Goal: Task Accomplishment & Management: Complete application form

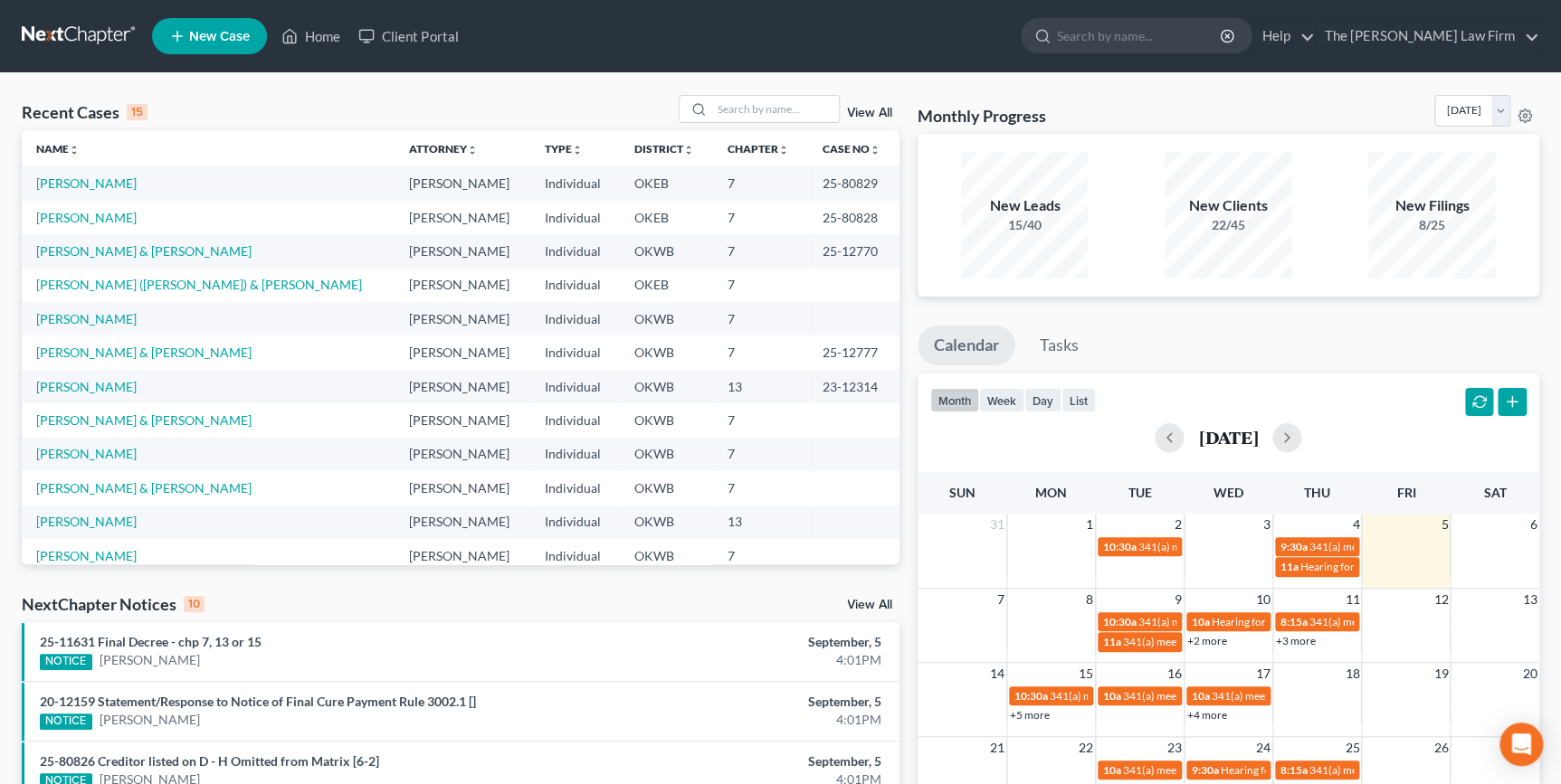
click at [235, 30] on span "New Case" at bounding box center [220, 36] width 61 height 14
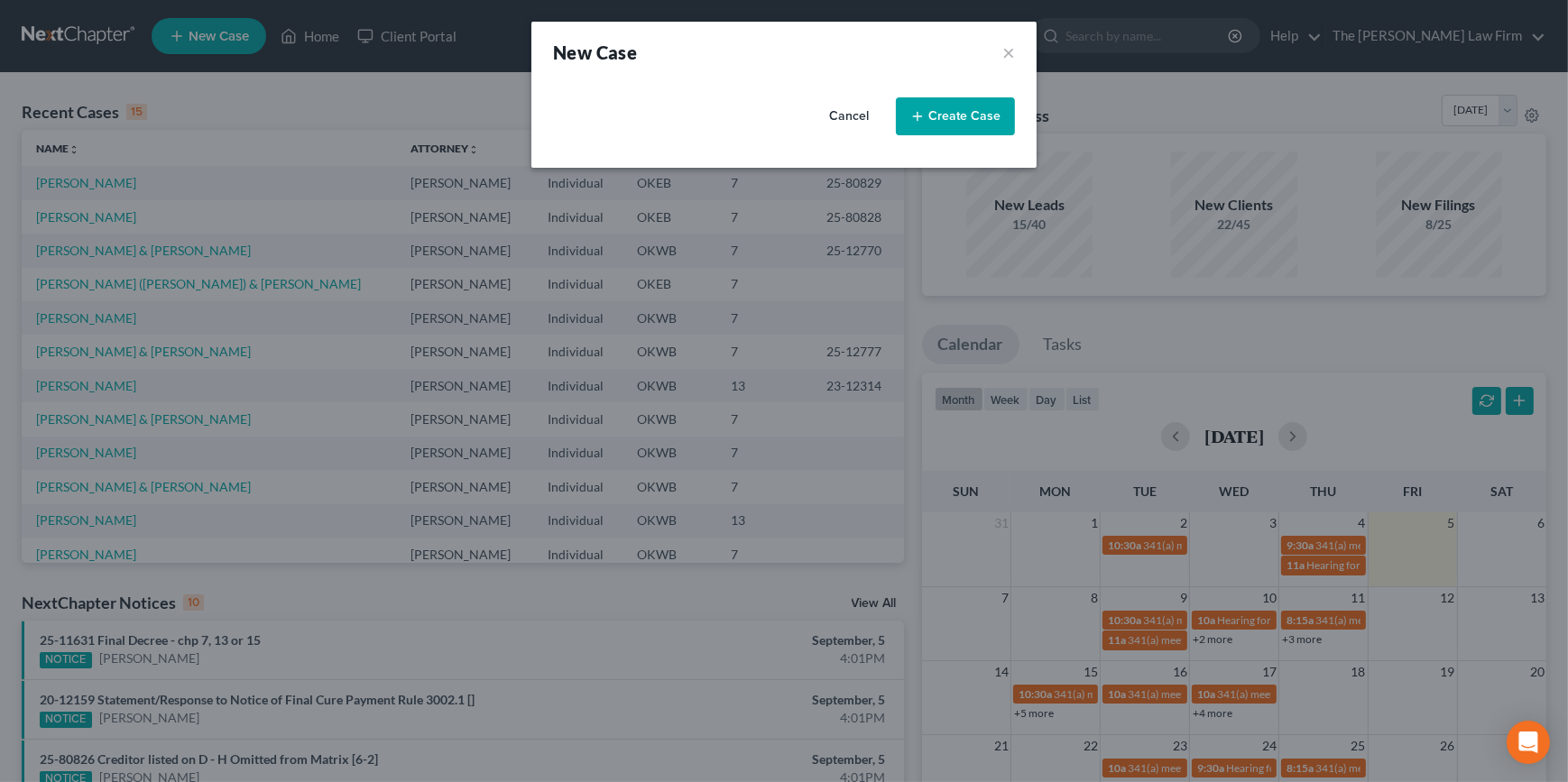
select select "65"
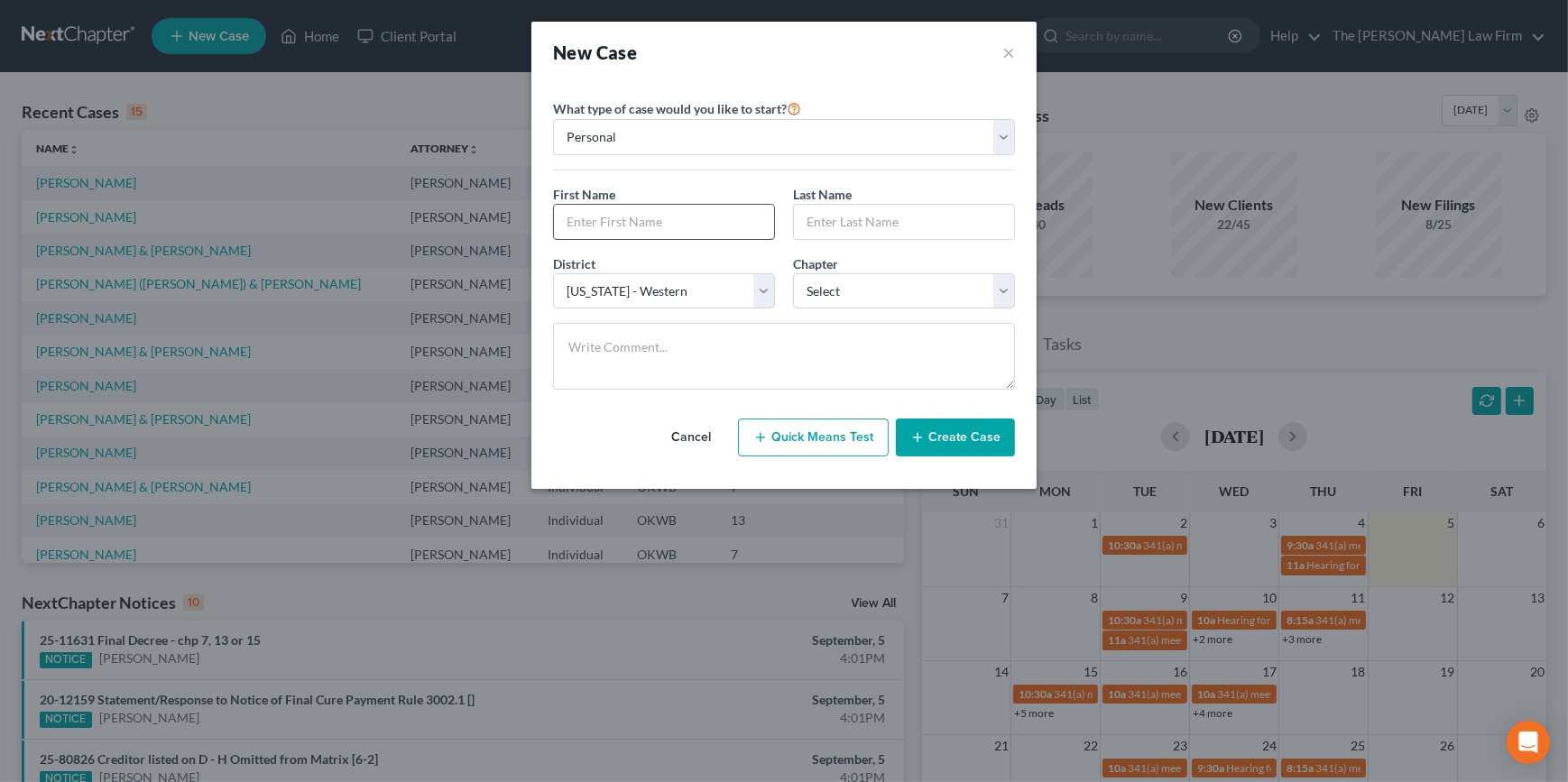
click at [649, 215] on input "text" at bounding box center [664, 221] width 220 height 34
click at [667, 228] on input "text" at bounding box center [664, 221] width 220 height 34
type input "[PERSON_NAME]"
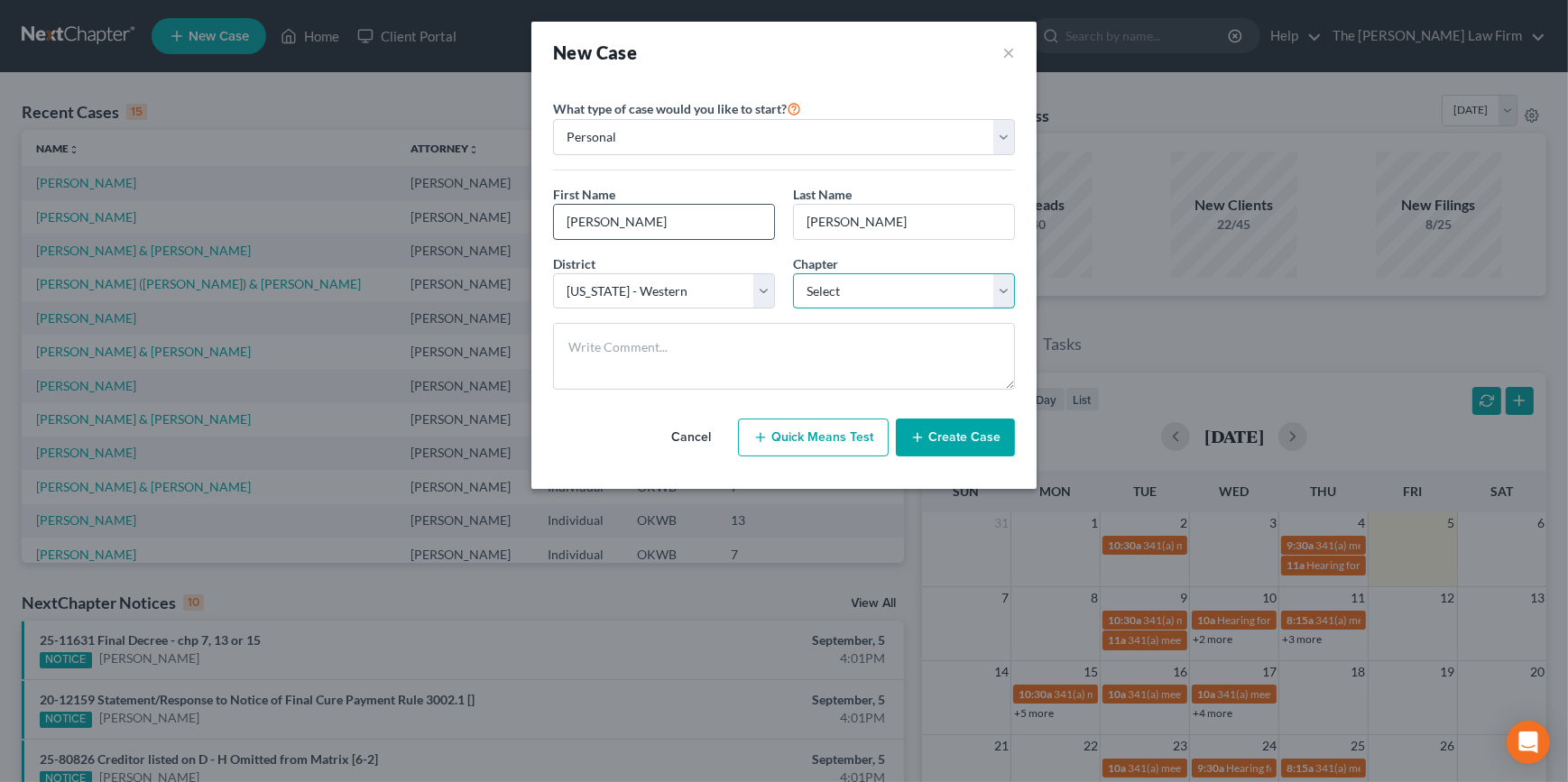
select select "0"
click at [933, 433] on button "Create Case" at bounding box center [955, 438] width 119 height 38
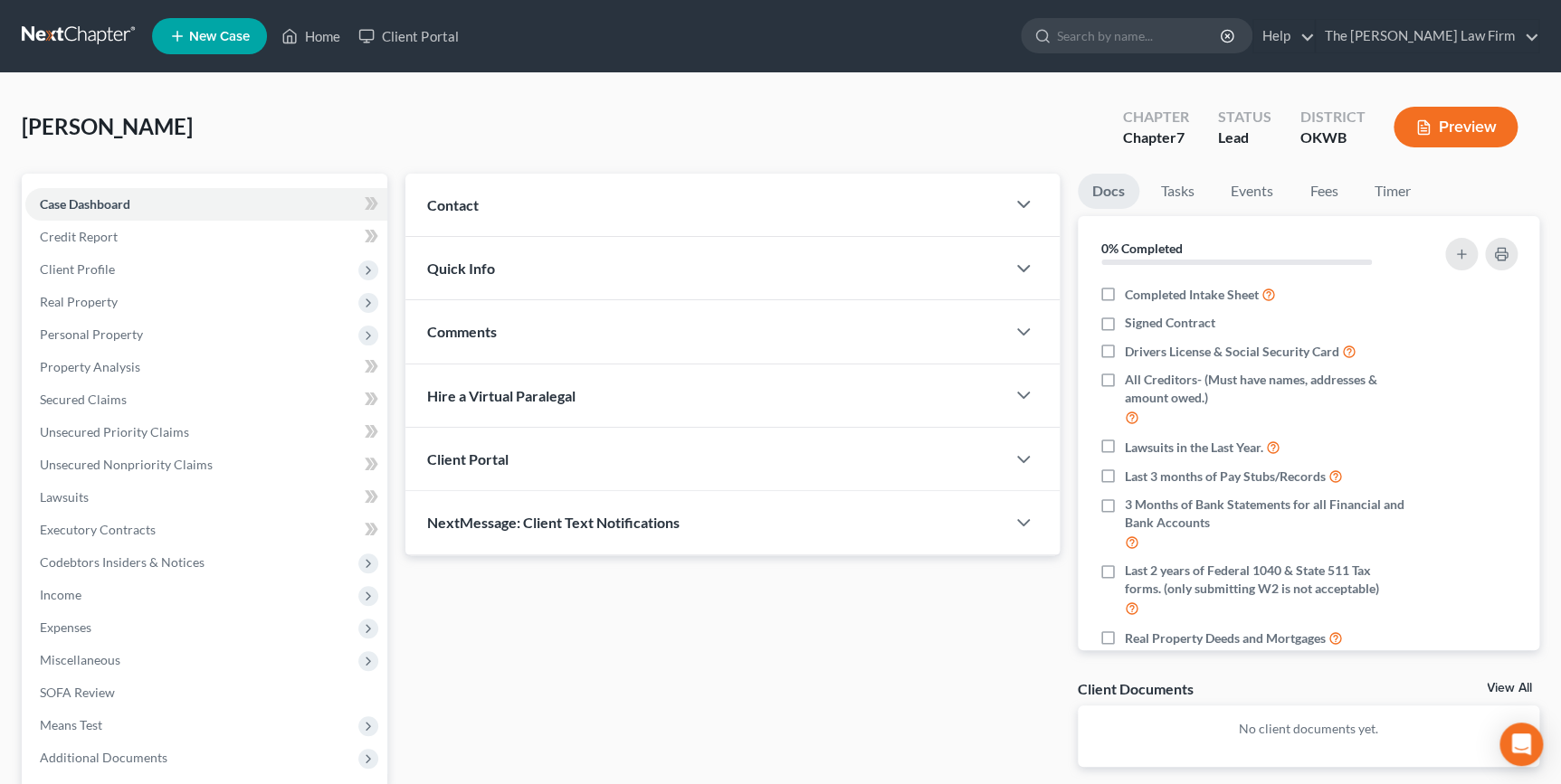
click at [760, 330] on div "Comments" at bounding box center [705, 332] width 599 height 63
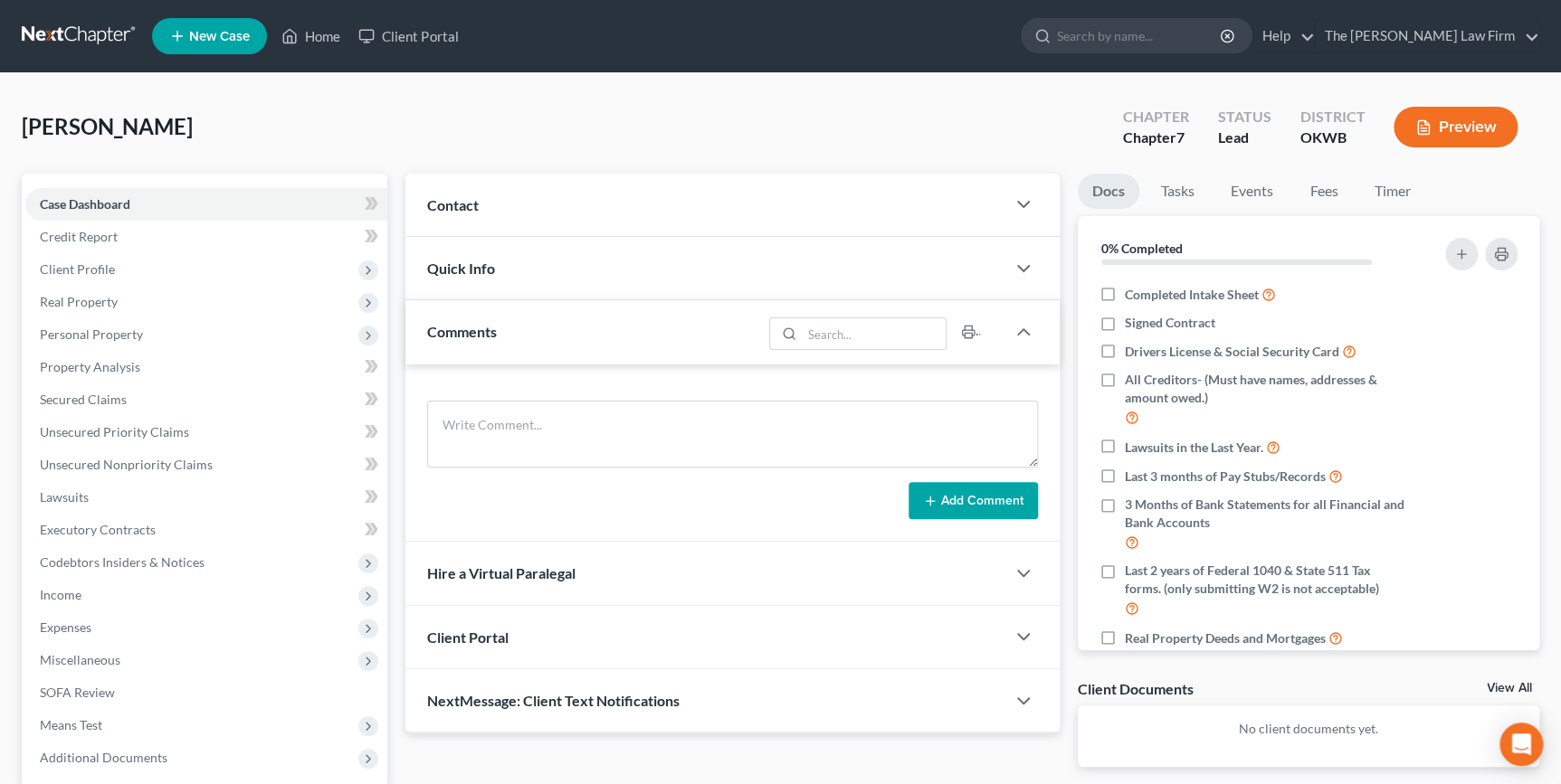
drag, startPoint x: 985, startPoint y: 202, endPoint x: 986, endPoint y: 221, distance: 19.0
click at [985, 201] on div "Contact" at bounding box center [705, 205] width 599 height 63
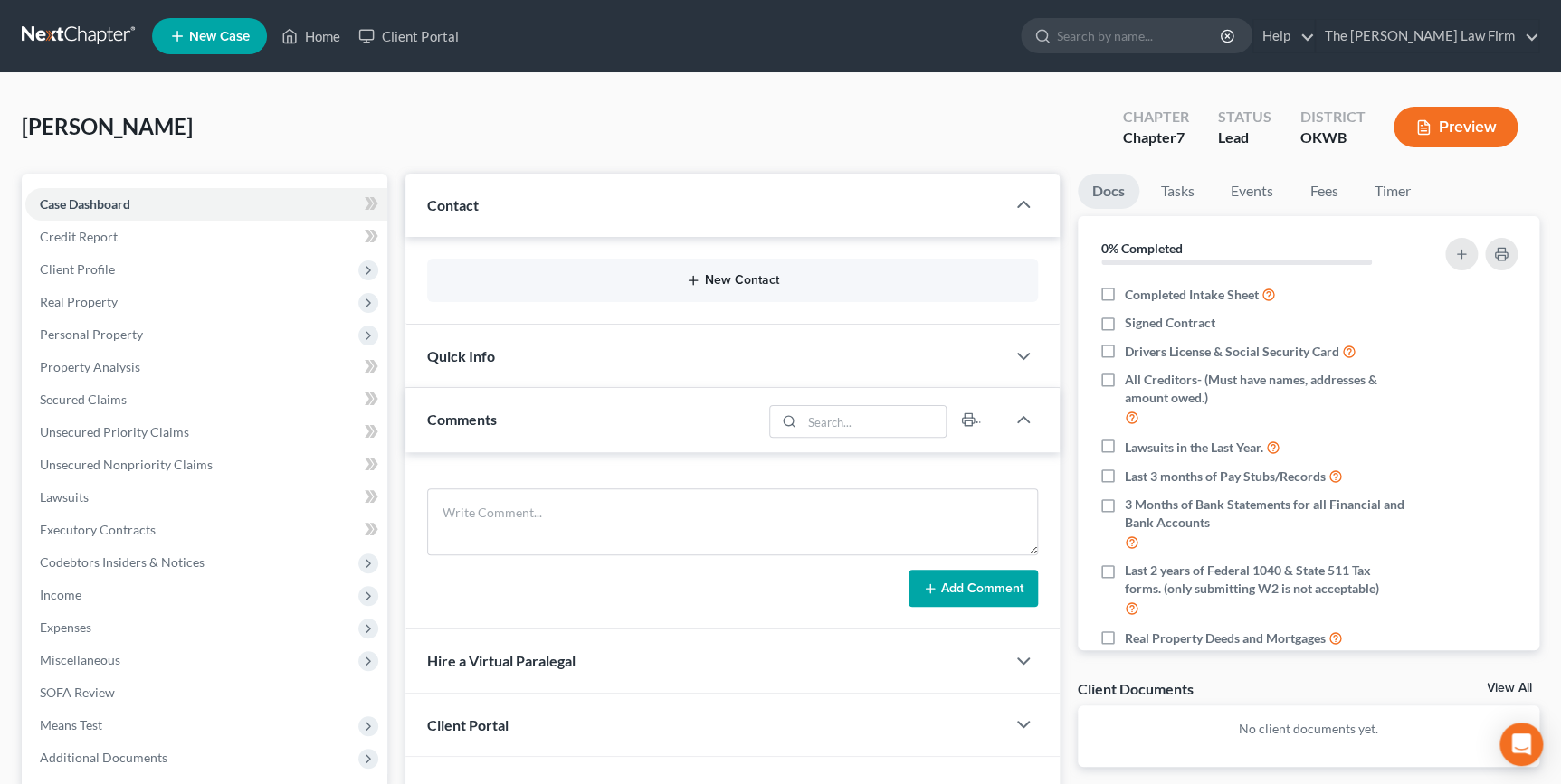
click at [710, 273] on button "New Contact" at bounding box center [732, 281] width 581 height 15
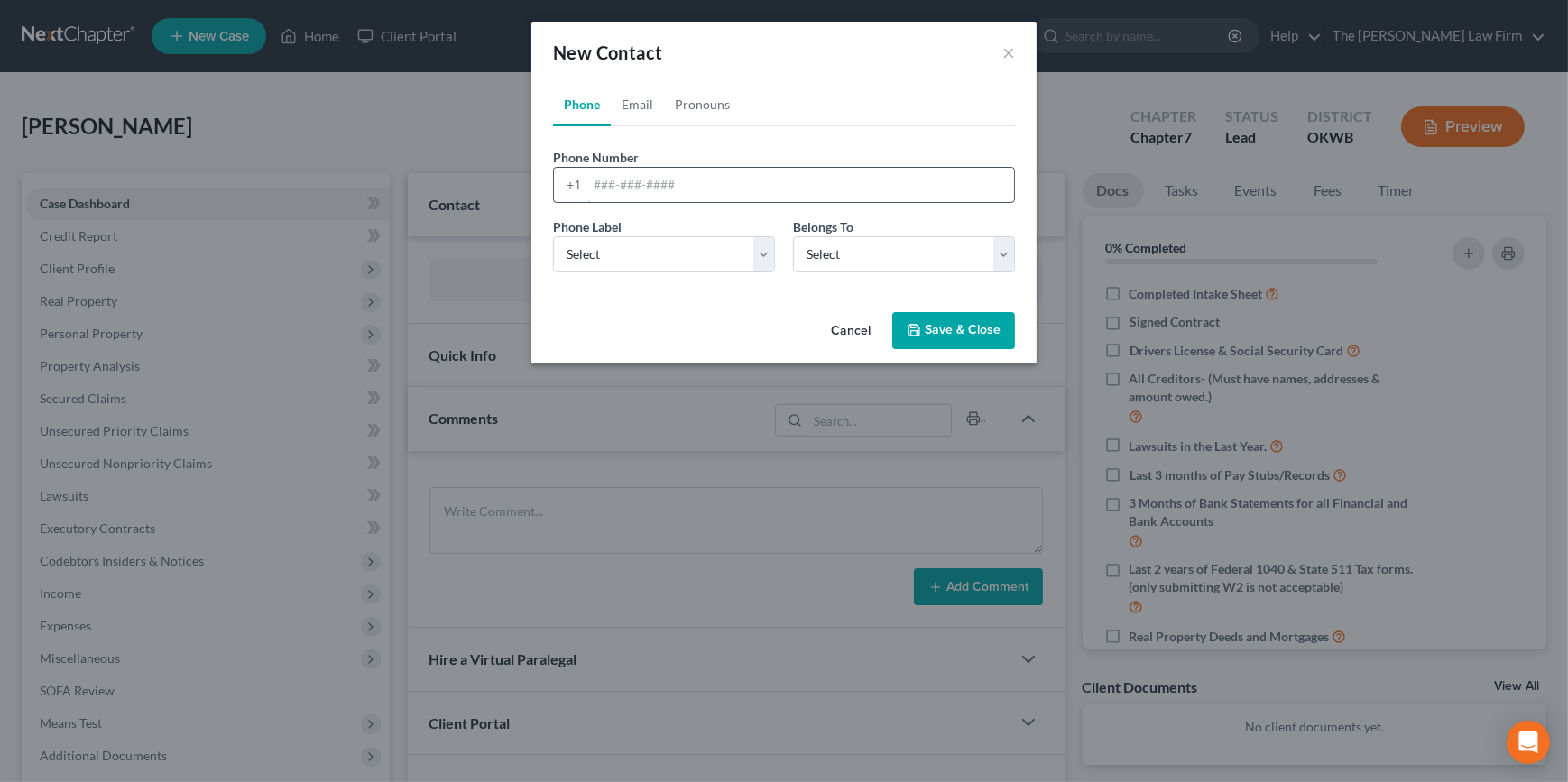
click at [679, 185] on input "tel" at bounding box center [800, 184] width 426 height 34
click at [646, 184] on input "580-3878718" at bounding box center [800, 184] width 426 height 34
click at [623, 183] on input "580-3878718" at bounding box center [800, 184] width 426 height 34
type input "5803878718"
click at [713, 254] on select "Select Mobile Home Work Other" at bounding box center [664, 254] width 222 height 36
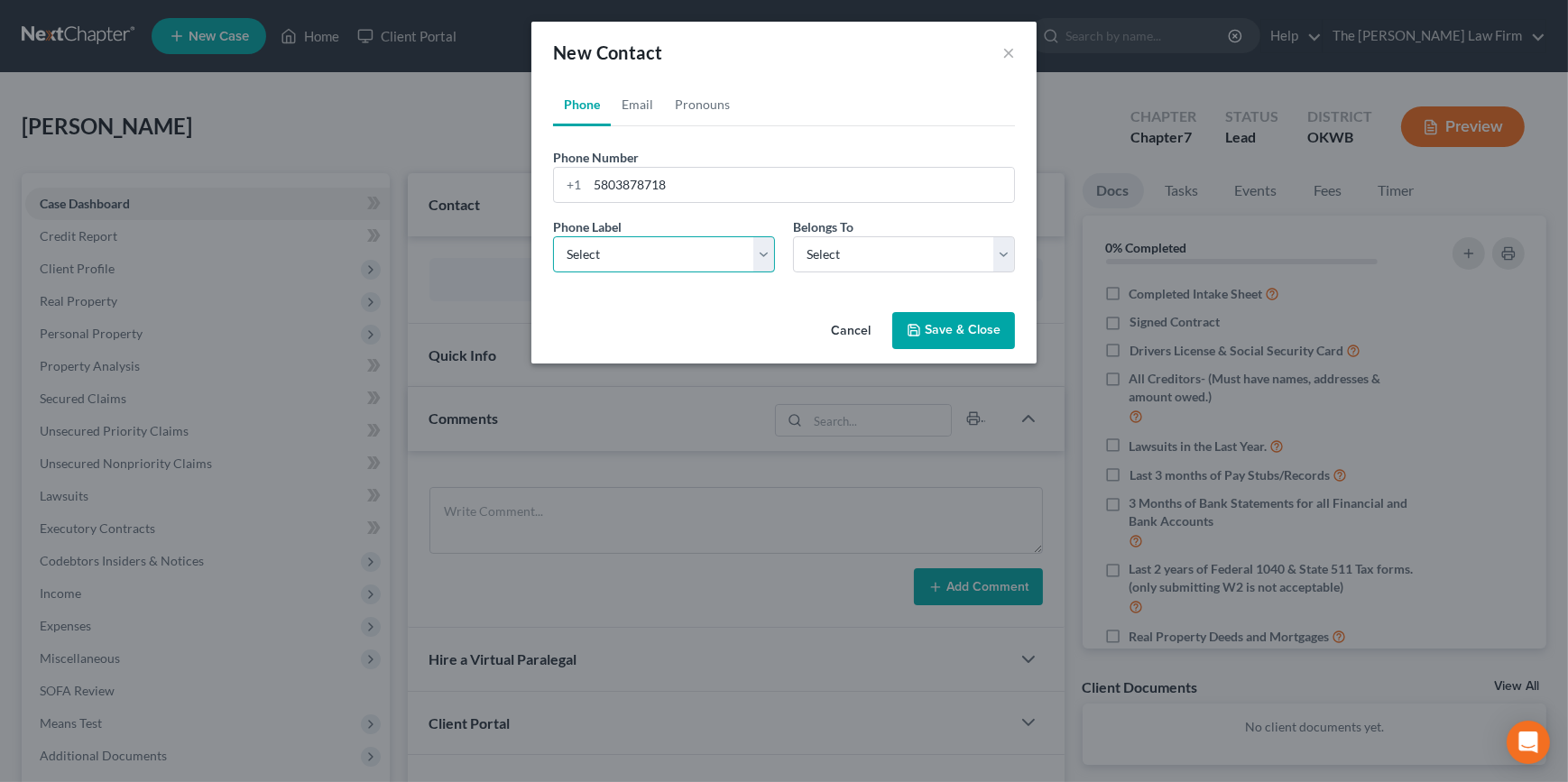
select select "0"
click at [553, 237] on select "Select Mobile Home Work Other" at bounding box center [664, 254] width 222 height 36
click at [816, 264] on select "Select Client Other" at bounding box center [903, 254] width 222 height 36
select select "0"
click at [793, 237] on select "Select Client Other" at bounding box center [903, 254] width 222 height 36
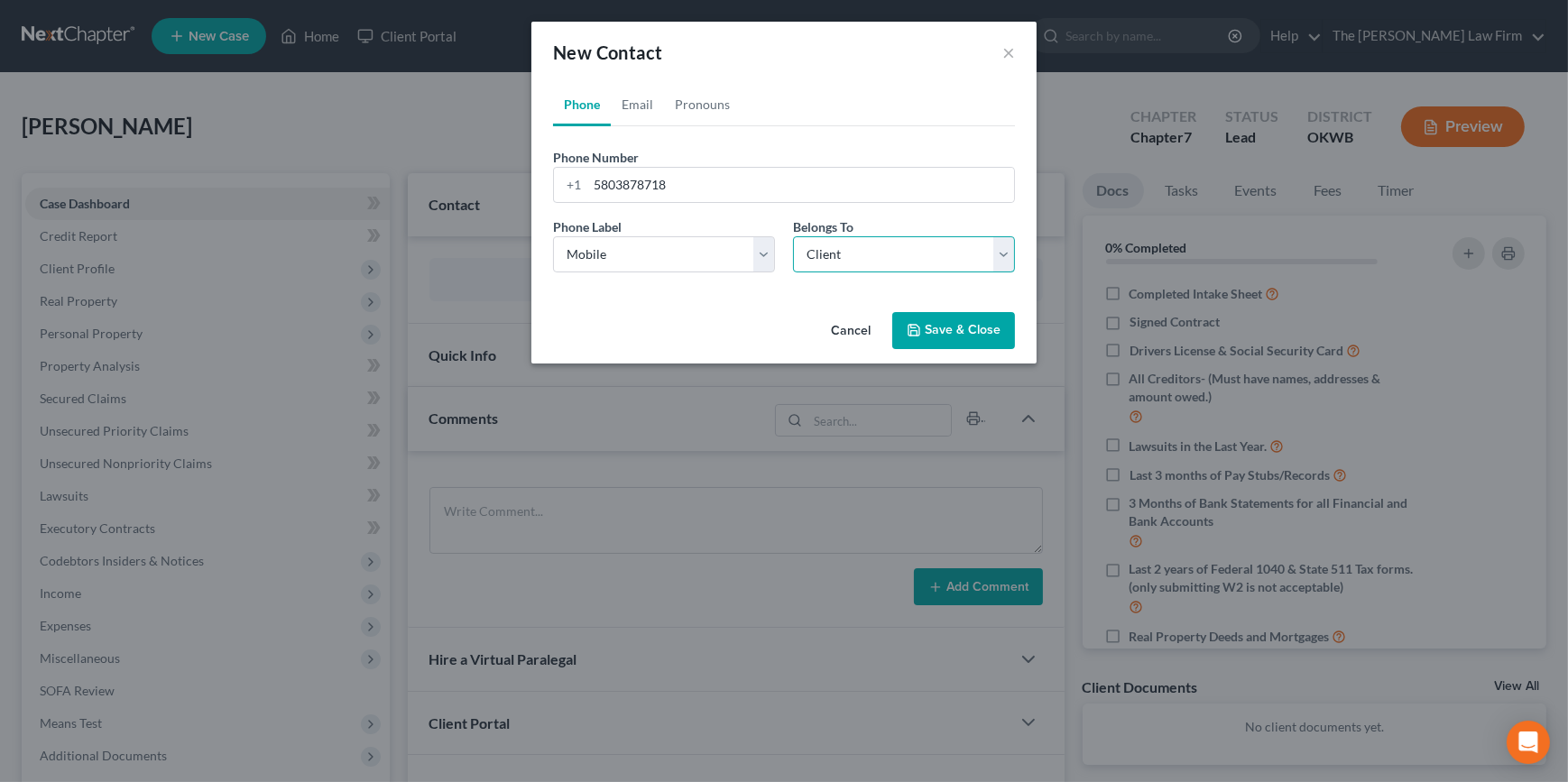
select select "0"
click at [637, 99] on link "Email" at bounding box center [637, 104] width 53 height 43
click at [650, 190] on input "email" at bounding box center [800, 184] width 426 height 34
click at [805, 181] on input "email" at bounding box center [800, 184] width 426 height 34
paste input "[PERSON_NAME][EMAIL_ADDRESS][DOMAIN_NAME]"
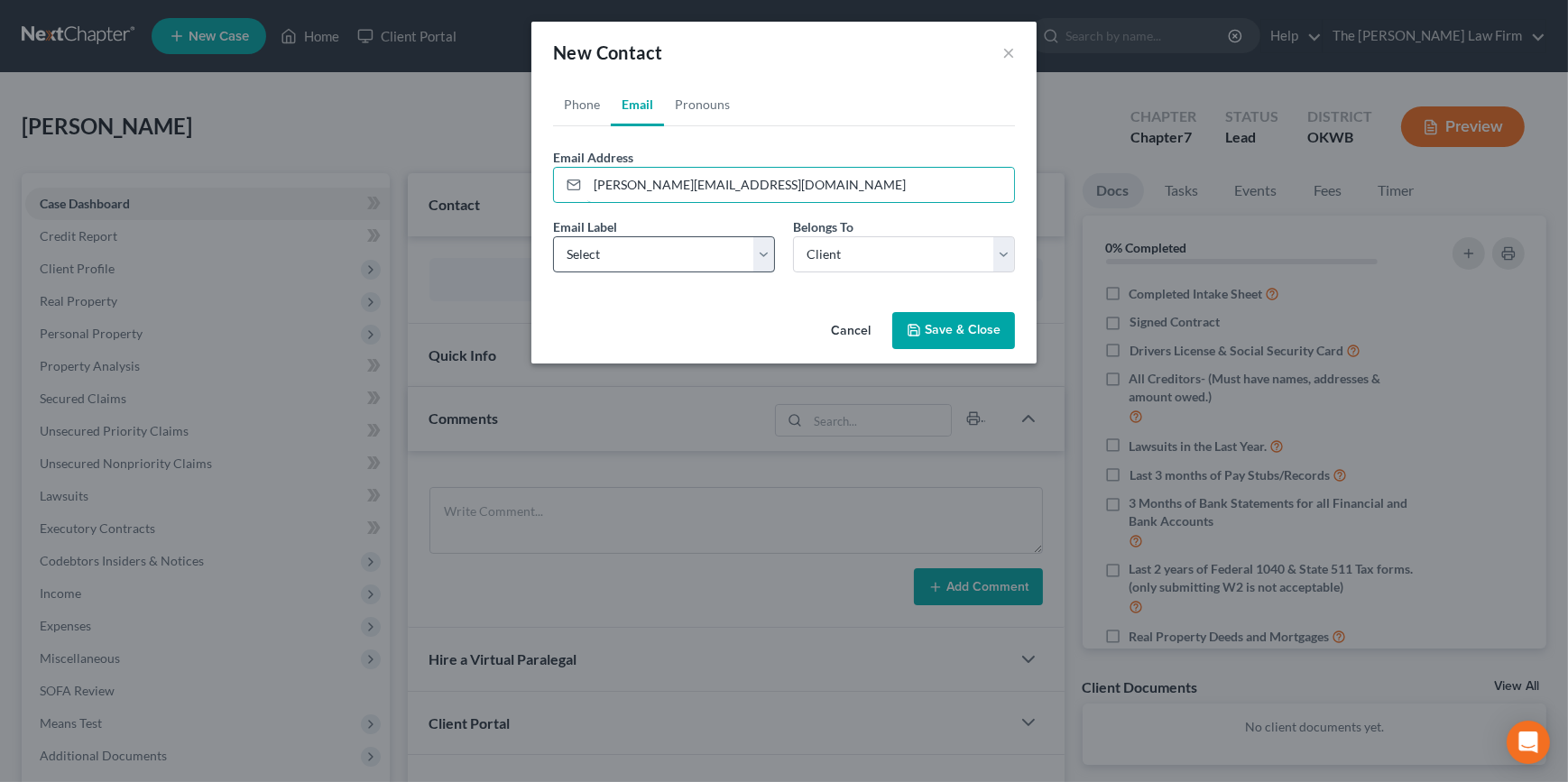
type input "[PERSON_NAME][EMAIL_ADDRESS][DOMAIN_NAME]"
drag, startPoint x: 695, startPoint y: 247, endPoint x: 692, endPoint y: 262, distance: 15.3
click at [695, 247] on select "Select Home Work Other" at bounding box center [664, 254] width 222 height 36
select select "0"
click at [553, 237] on select "Select Home Work Other" at bounding box center [664, 254] width 222 height 36
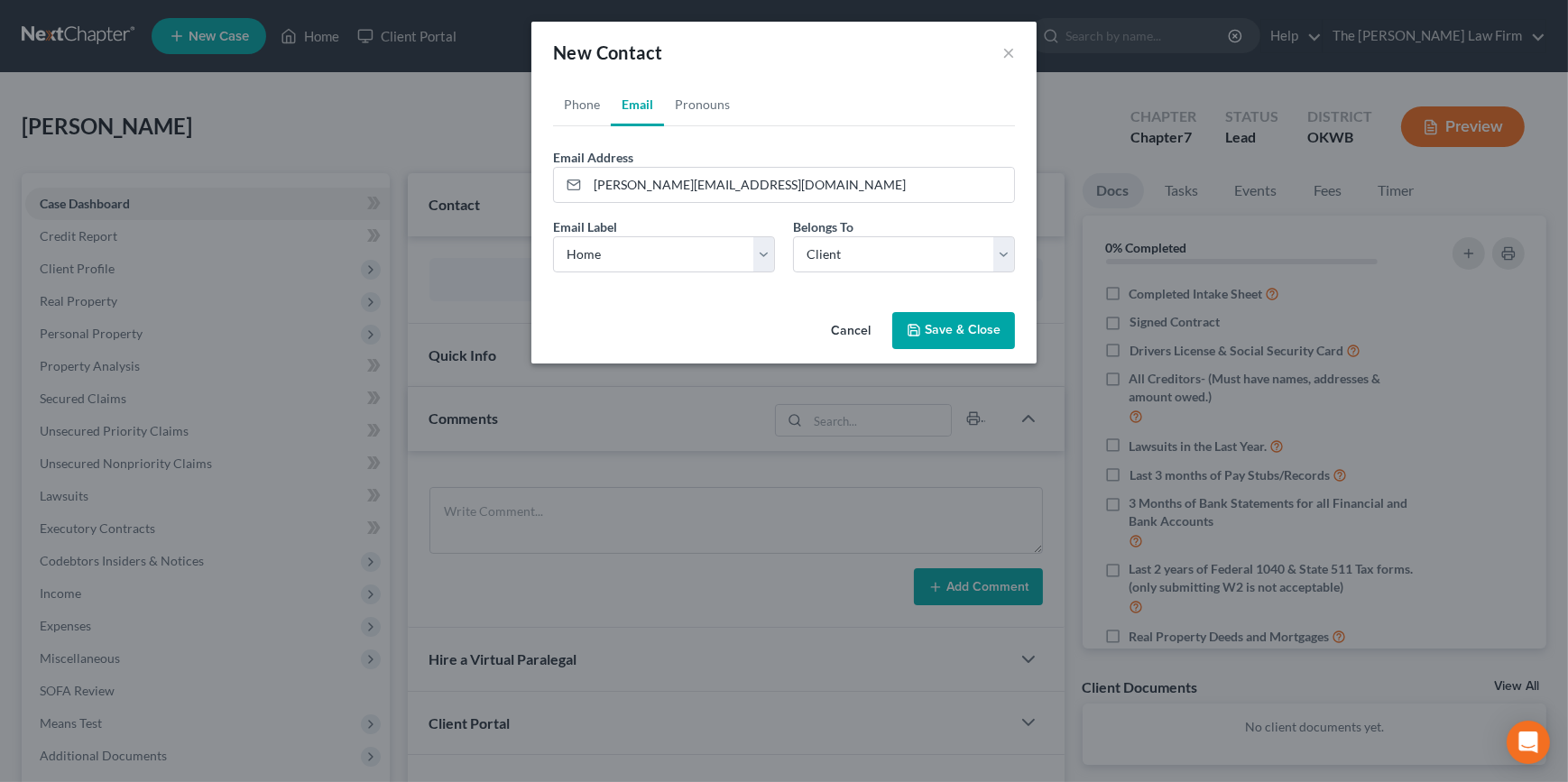
click at [926, 327] on button "Save & Close" at bounding box center [953, 331] width 122 height 38
